Goal: Navigation & Orientation: Find specific page/section

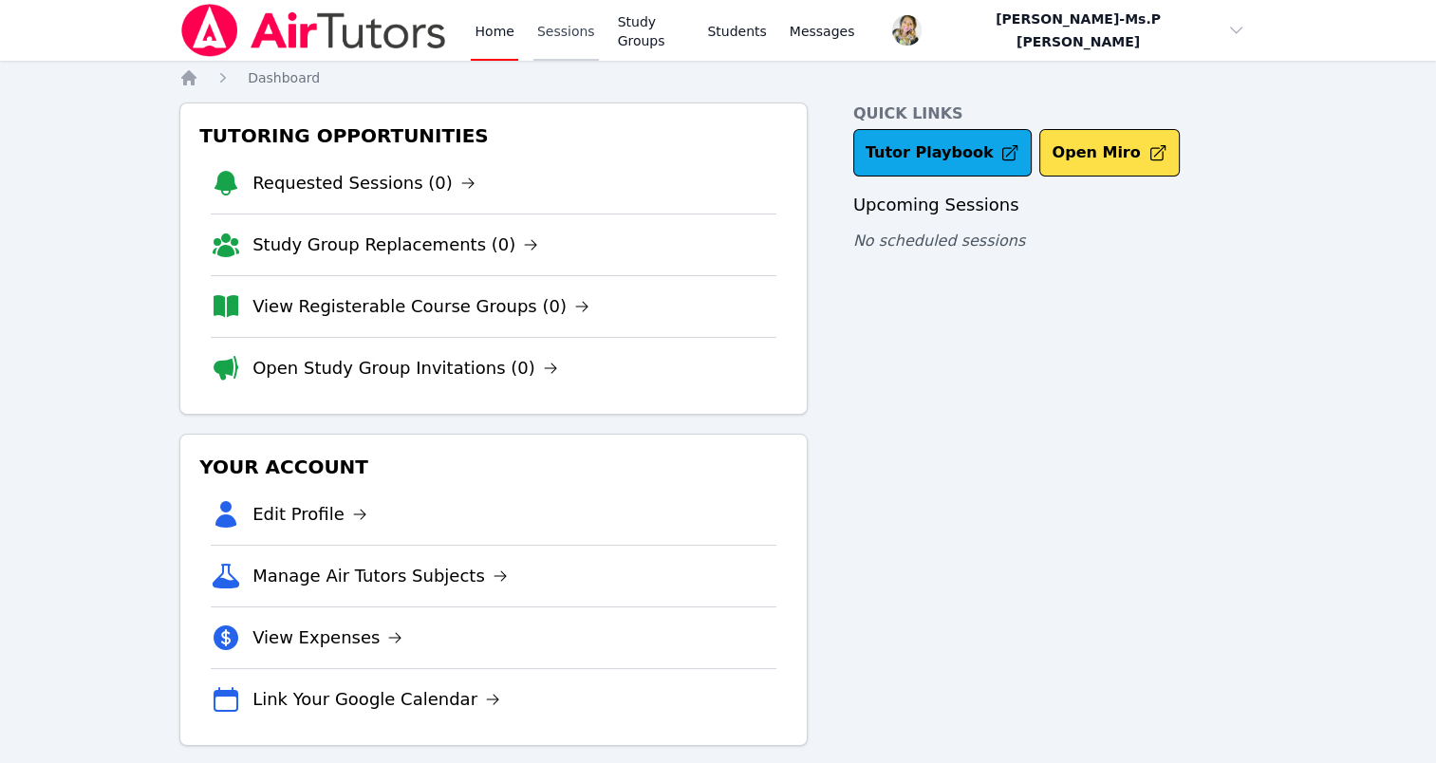
click at [553, 27] on link "Sessions" at bounding box center [565, 30] width 65 height 61
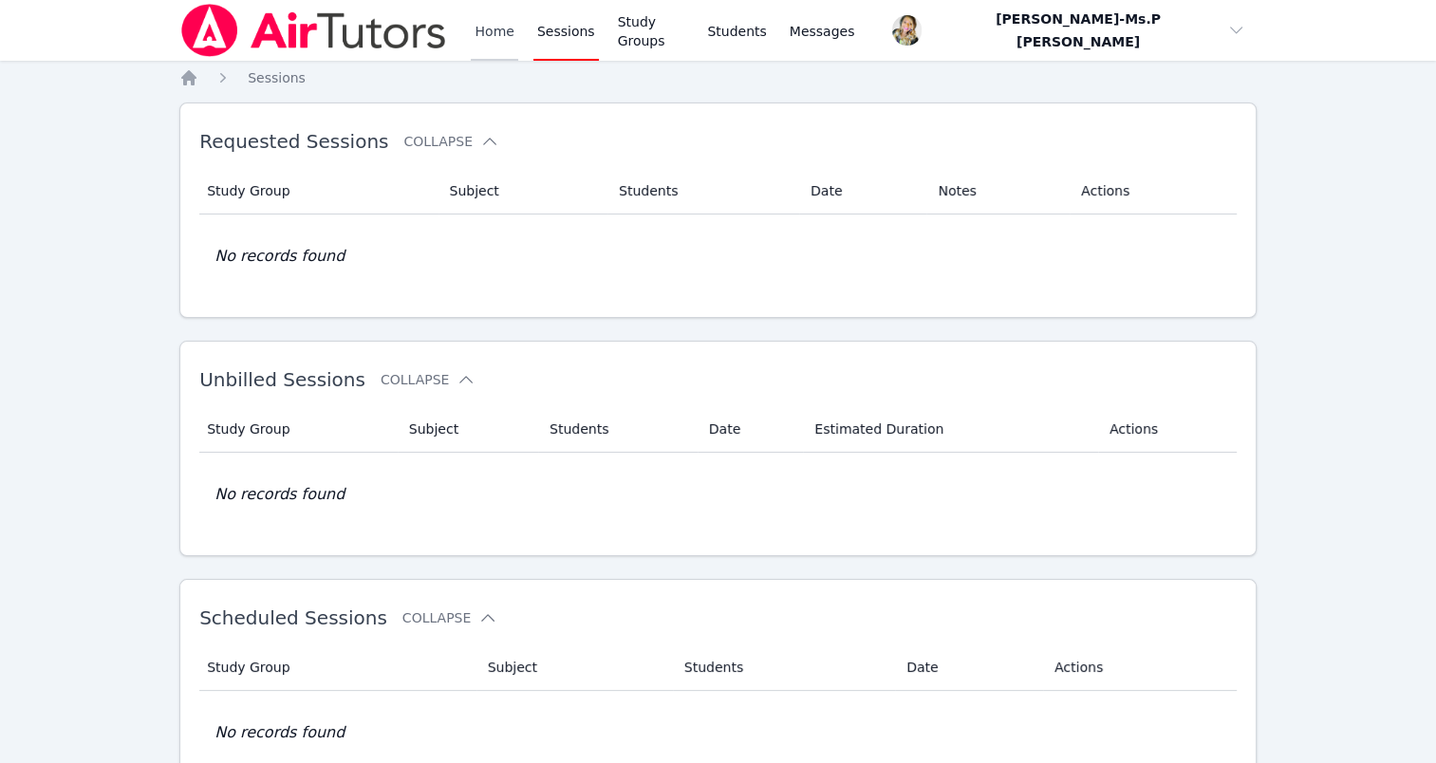
click at [508, 27] on link "Home" at bounding box center [494, 30] width 46 height 61
